Goal: Task Accomplishment & Management: Manage account settings

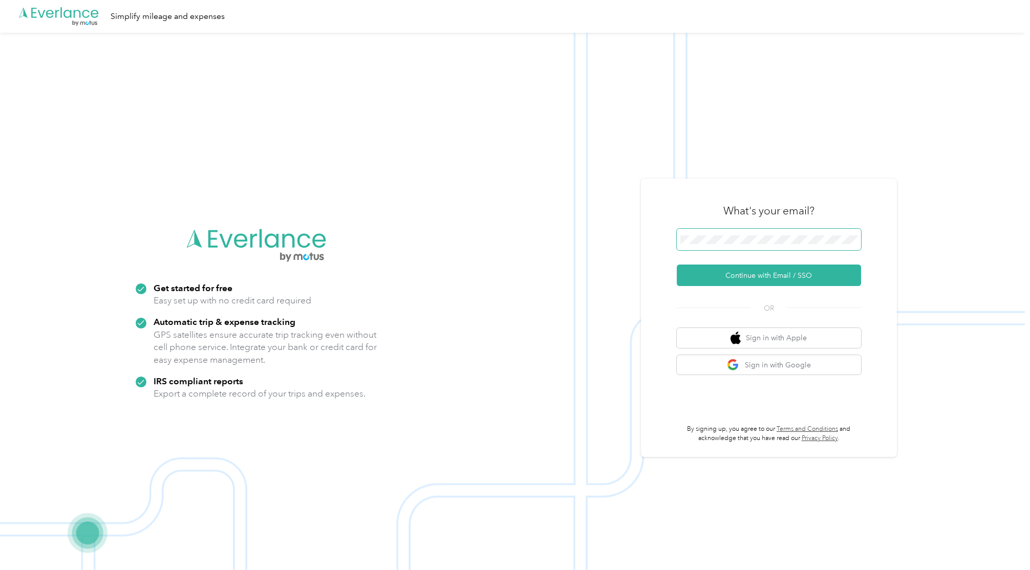
click at [775, 277] on button "Continue with Email / SSO" at bounding box center [769, 276] width 184 height 22
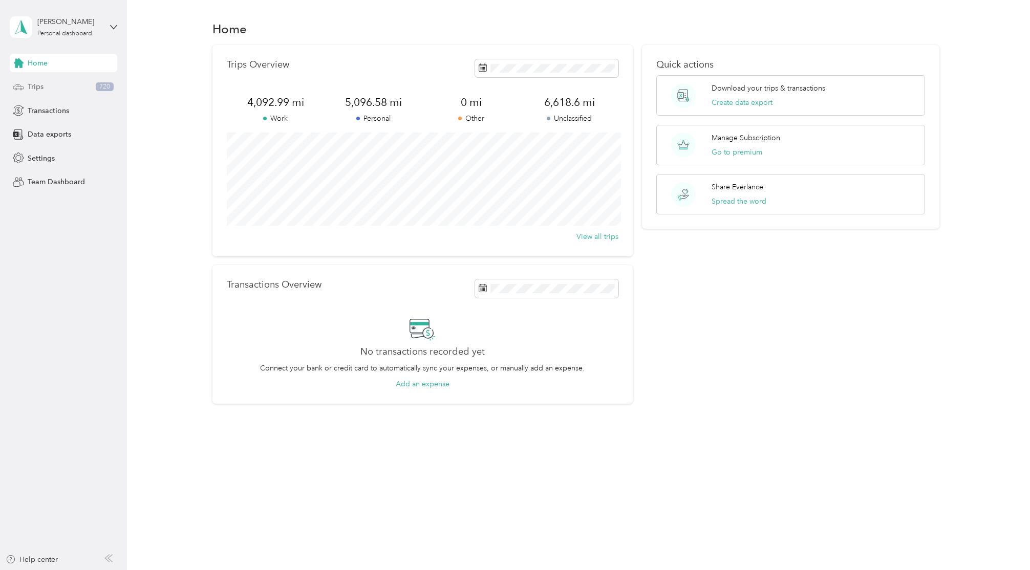
click at [35, 87] on span "Trips" at bounding box center [36, 86] width 16 height 11
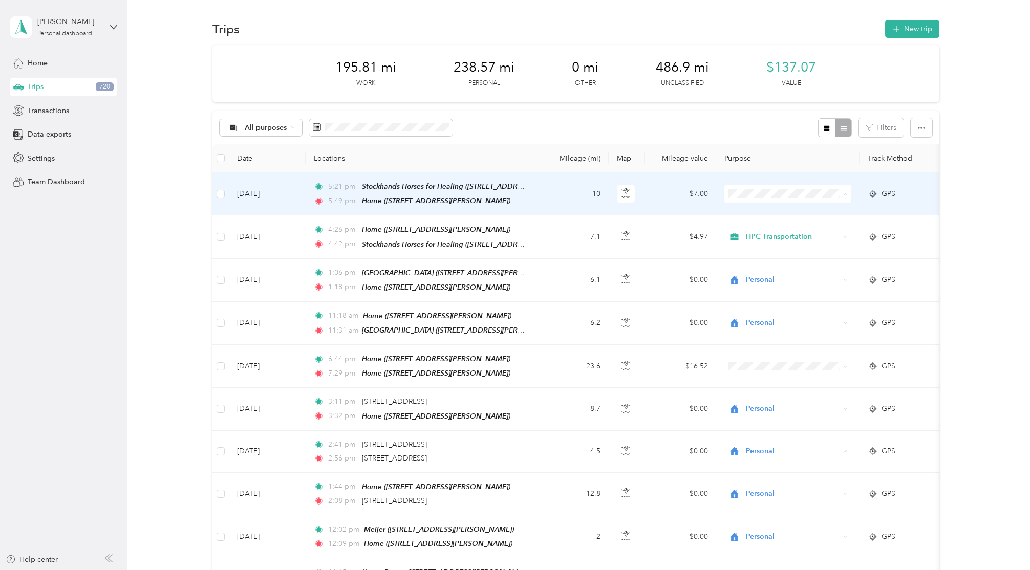
click at [774, 267] on span "HPC Transportation" at bounding box center [797, 266] width 95 height 11
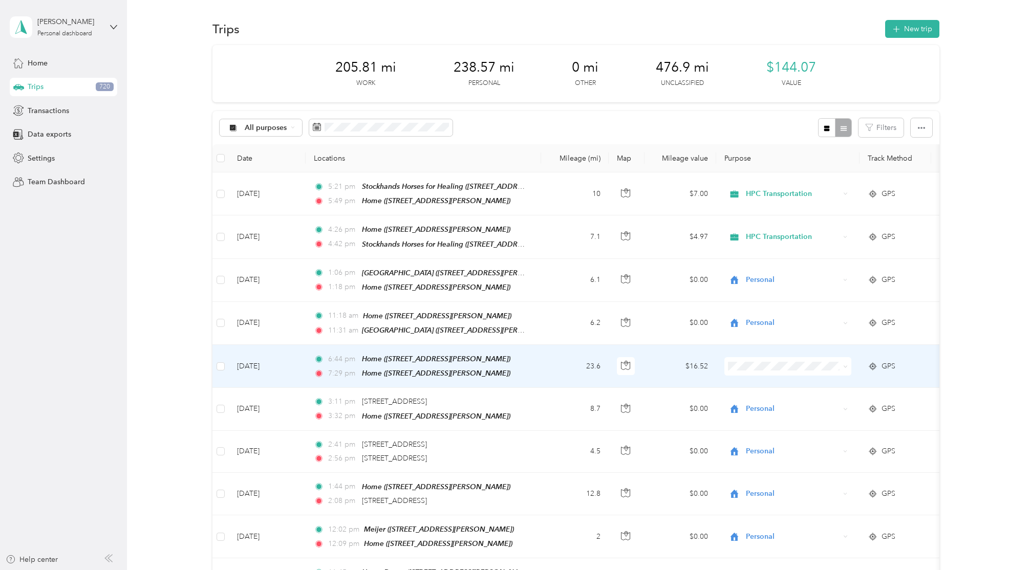
click at [552, 363] on td "23.6" at bounding box center [575, 366] width 68 height 43
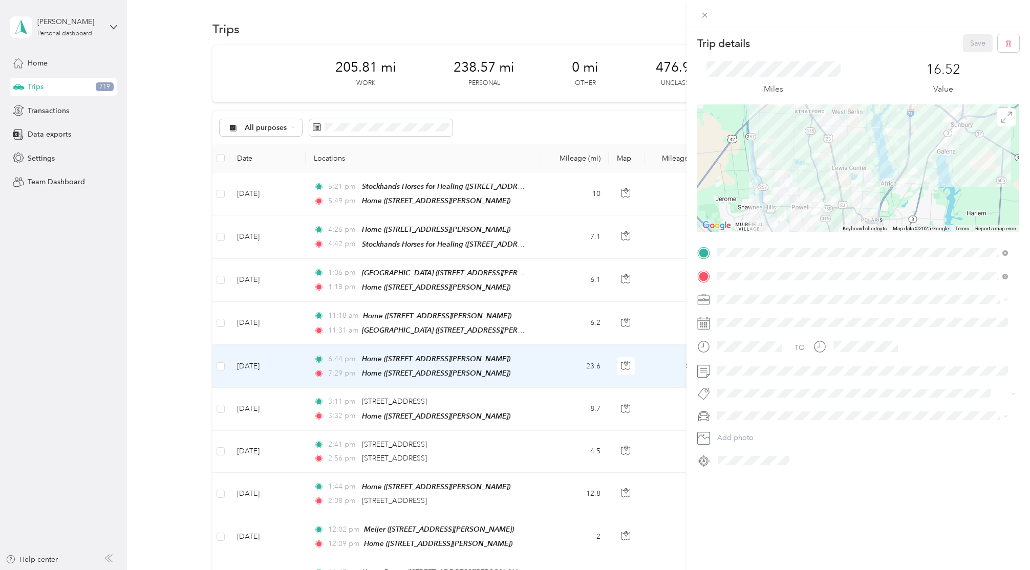
click at [740, 338] on li "Personal" at bounding box center [863, 336] width 298 height 18
click at [970, 45] on button "Save" at bounding box center [978, 43] width 30 height 18
